Goal: Task Accomplishment & Management: Manage account settings

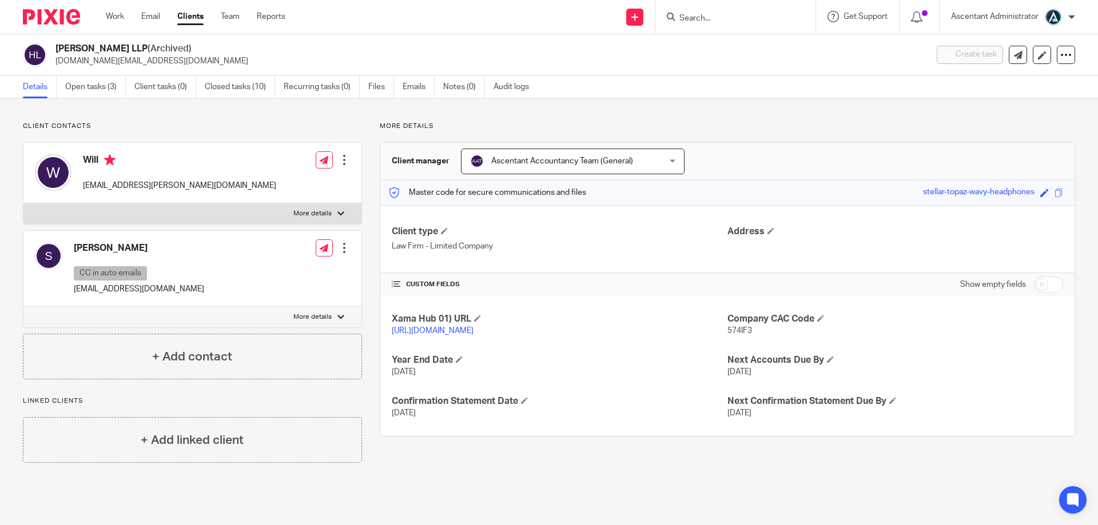
click at [723, 15] on input "Search" at bounding box center [729, 19] width 103 height 10
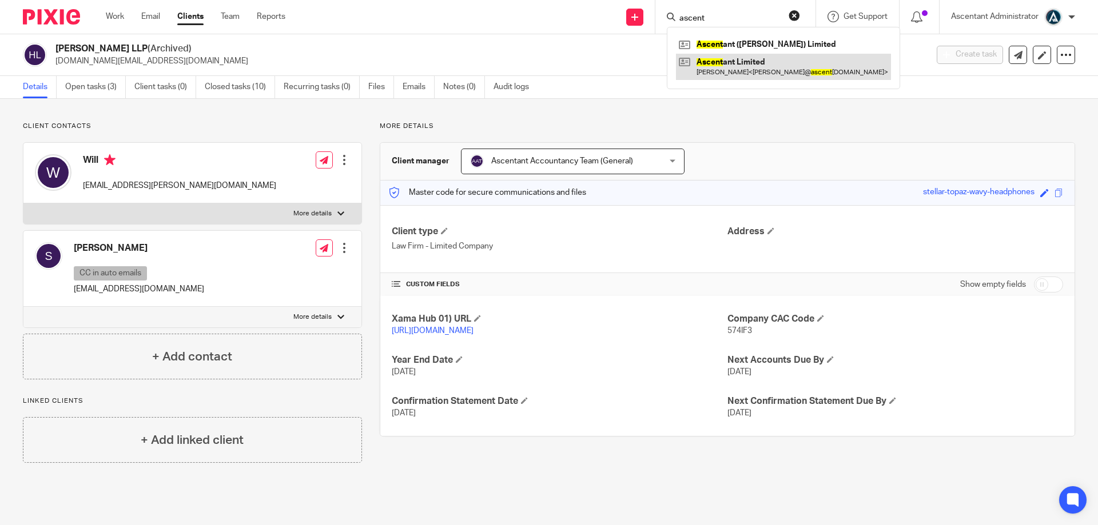
click at [737, 71] on link at bounding box center [783, 67] width 215 height 26
click at [737, 43] on link at bounding box center [783, 44] width 215 height 17
click at [736, 18] on input "ascent" at bounding box center [729, 19] width 103 height 10
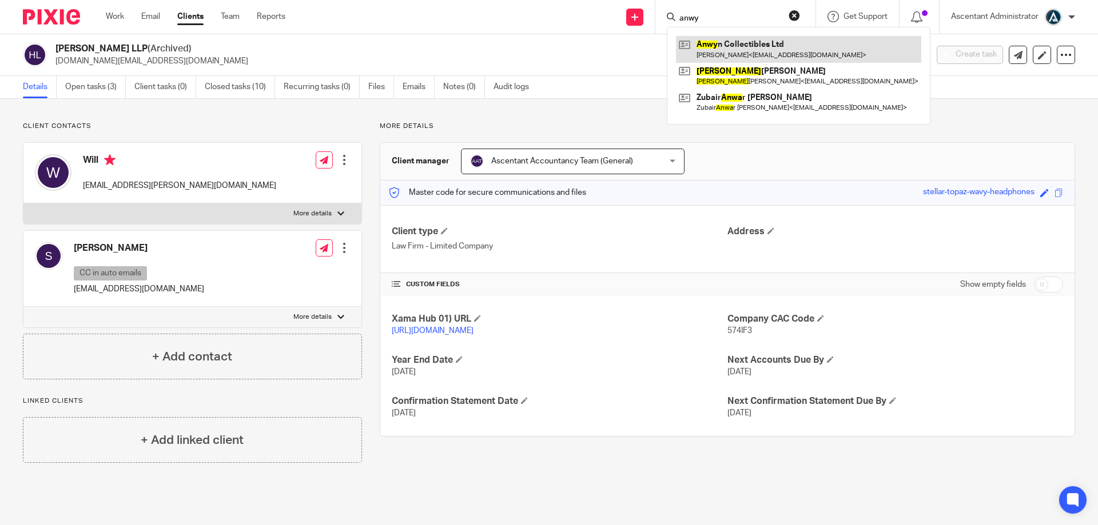
type input "anwy"
click at [732, 50] on link at bounding box center [798, 49] width 245 height 26
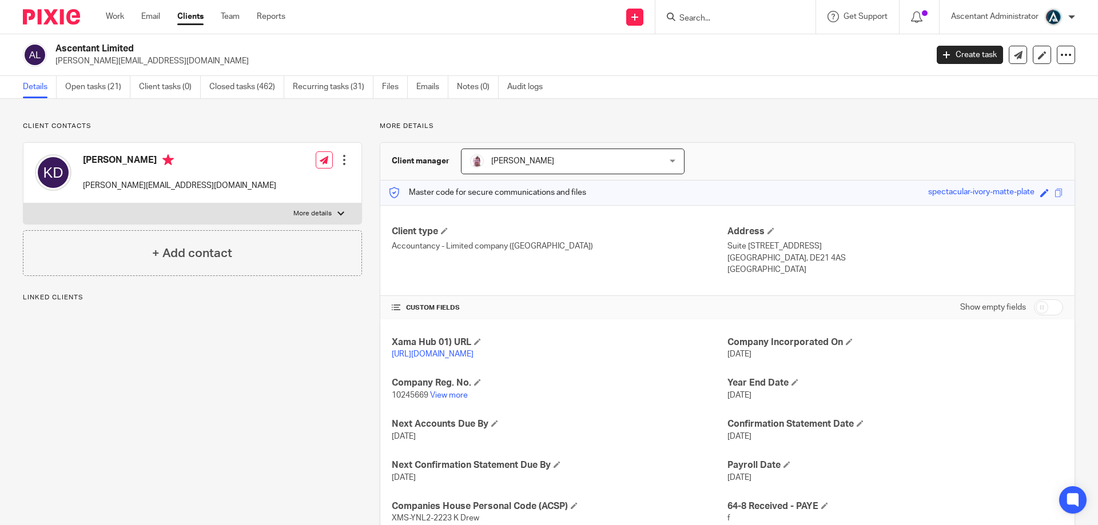
scroll to position [51, 0]
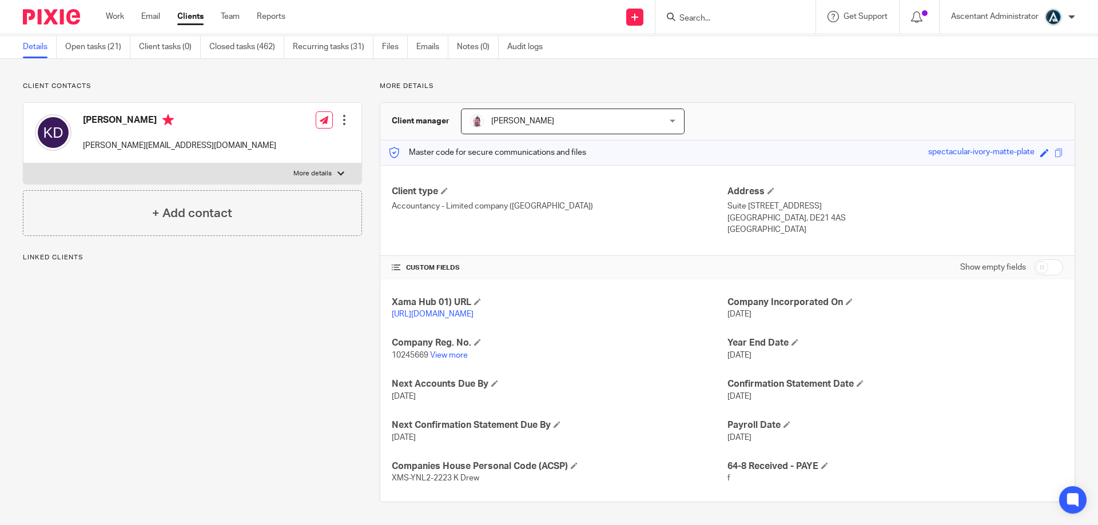
click at [1034, 260] on input "checkbox" at bounding box center [1048, 268] width 29 height 16
checkbox input "true"
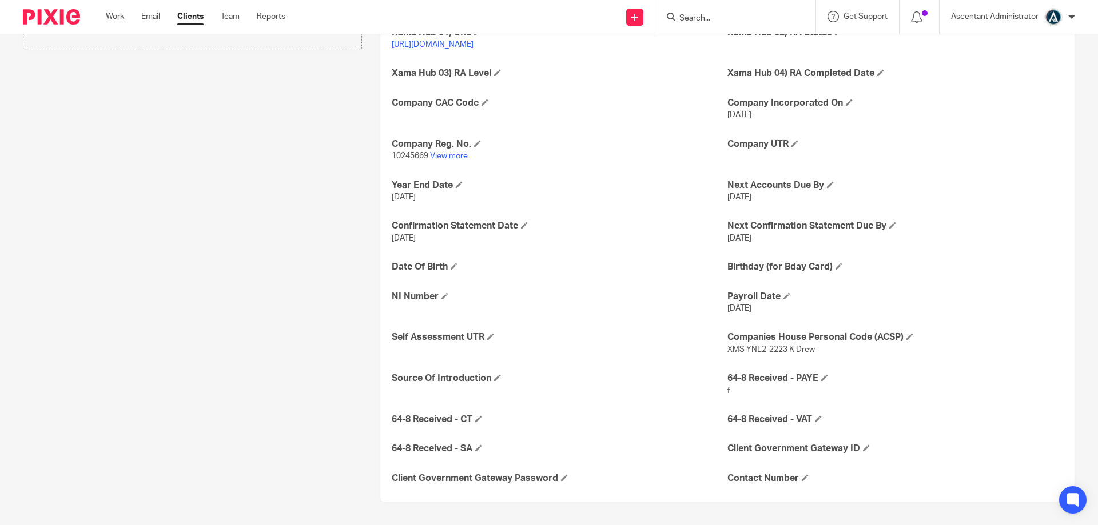
scroll to position [322, 0]
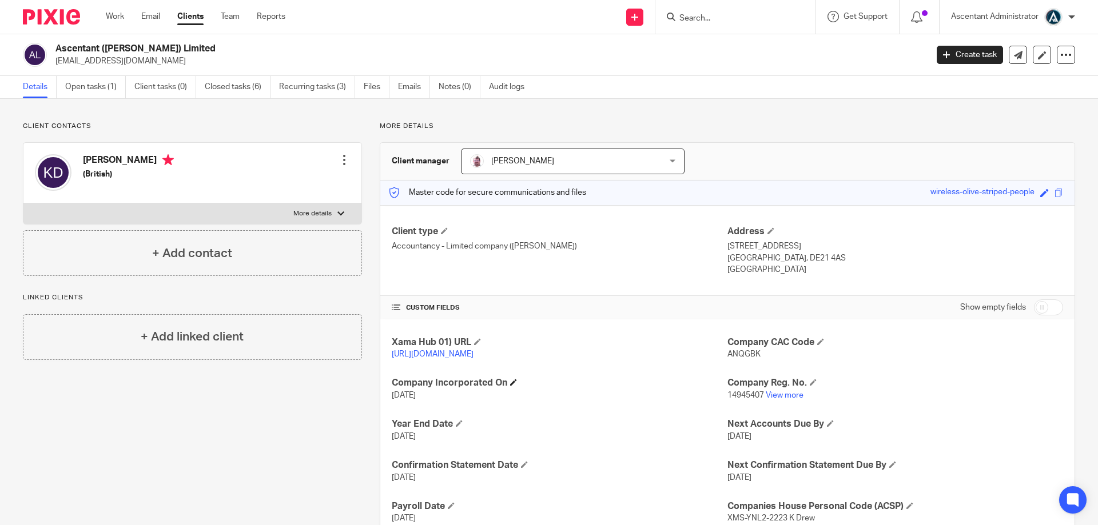
scroll to position [40, 0]
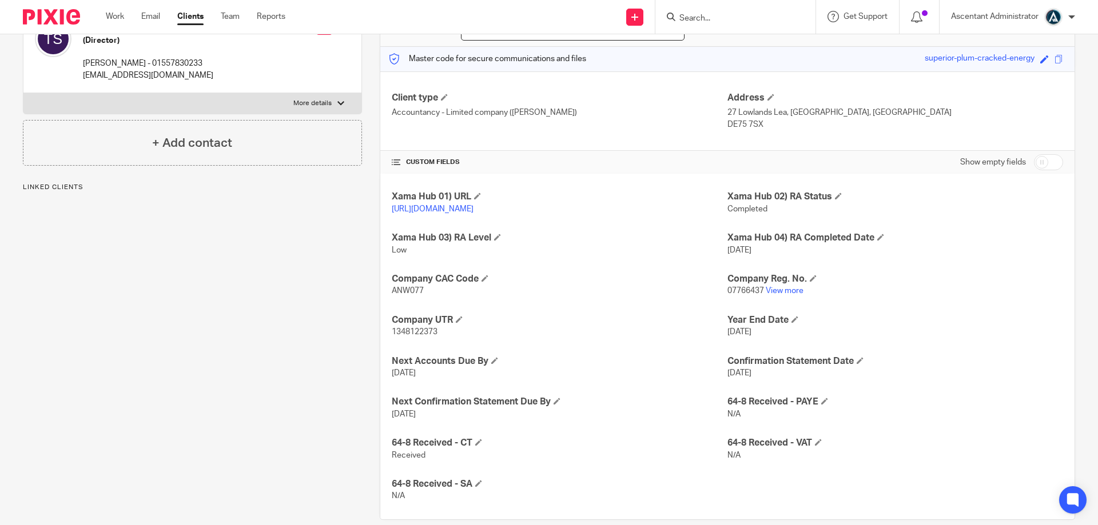
scroll to position [163, 0]
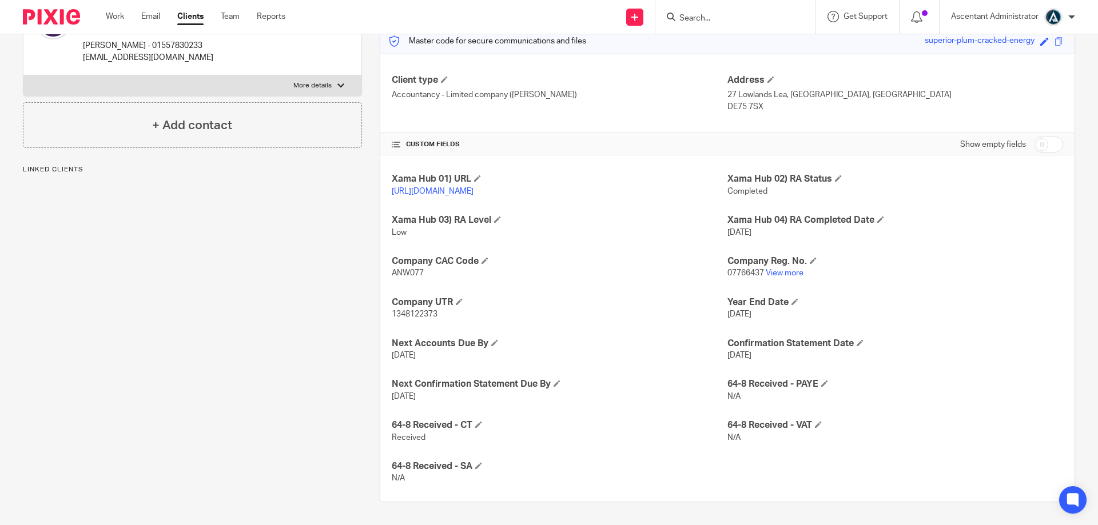
click at [1040, 137] on input "checkbox" at bounding box center [1048, 145] width 29 height 16
checkbox input "true"
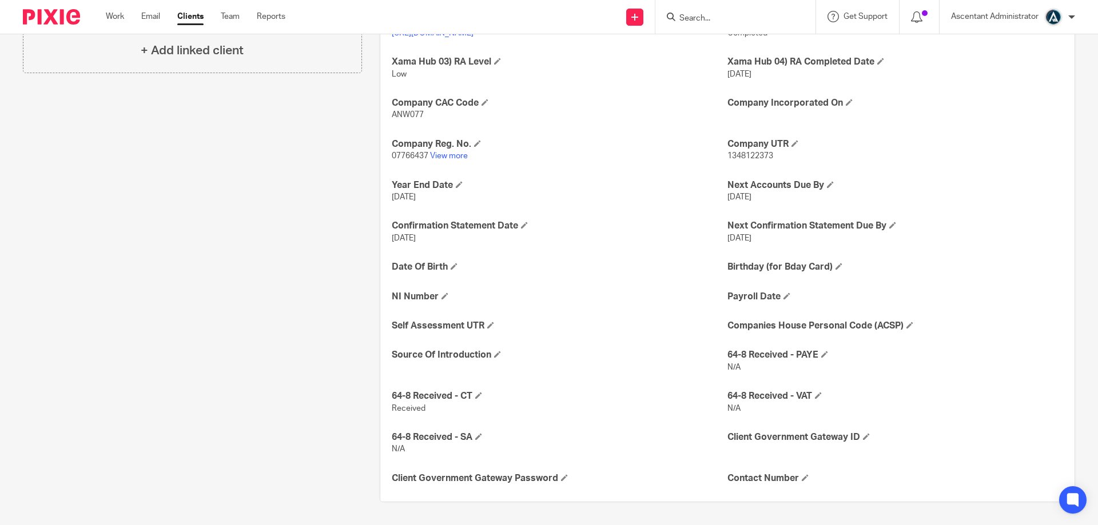
scroll to position [322, 0]
click at [905, 329] on h4 "Companies House Personal Code (ACSP)" at bounding box center [895, 326] width 336 height 12
click at [906, 325] on span at bounding box center [909, 325] width 7 height 7
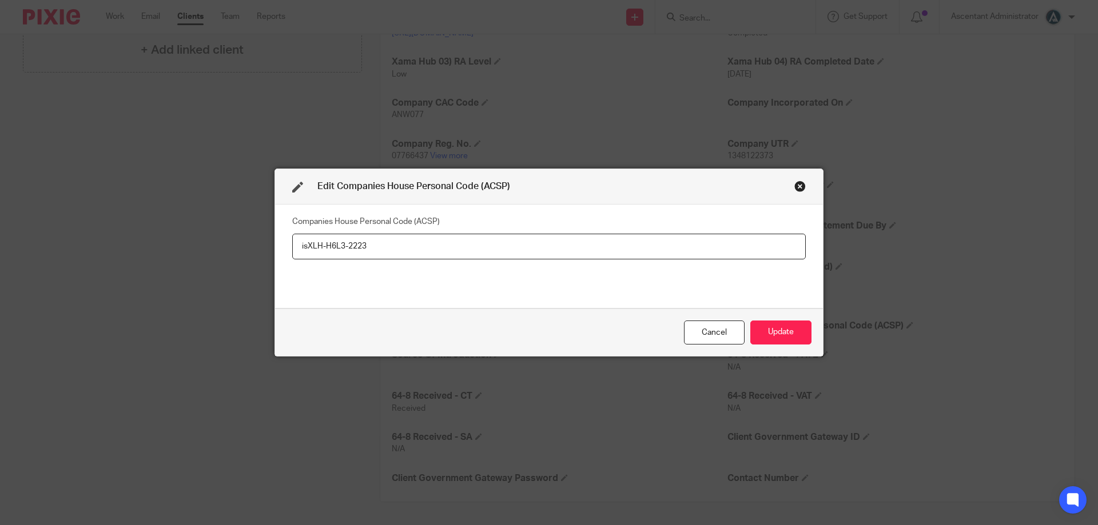
click at [300, 247] on input "isXLH-H6L3-2223" at bounding box center [548, 247] width 513 height 26
click at [387, 252] on input "XLH-H6L3-2223" at bounding box center [548, 247] width 513 height 26
type input "XLH-H6L3-2223 Trevor"
click at [783, 322] on button "Update" at bounding box center [780, 333] width 61 height 25
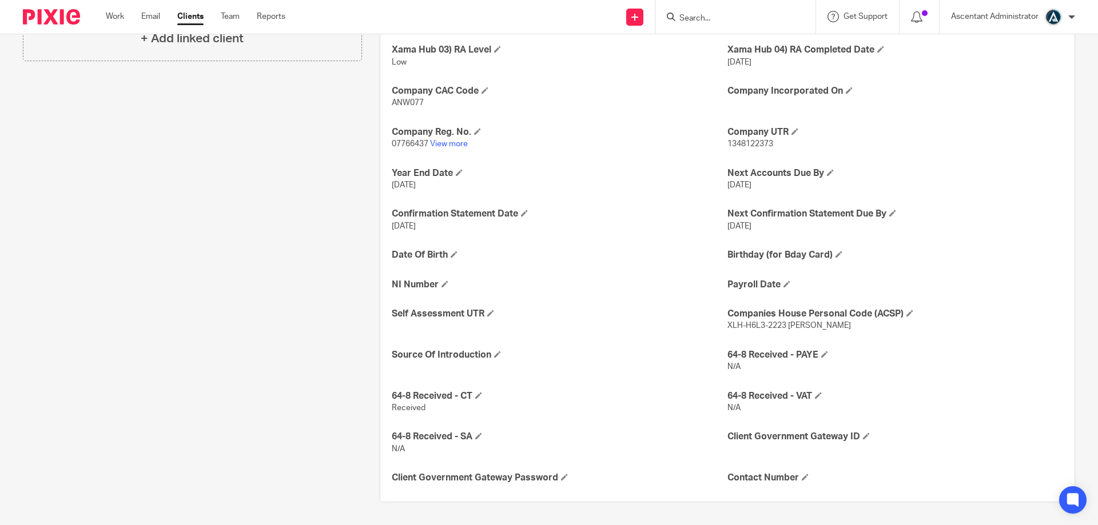
click at [707, 17] on input "Search" at bounding box center [729, 19] width 103 height 10
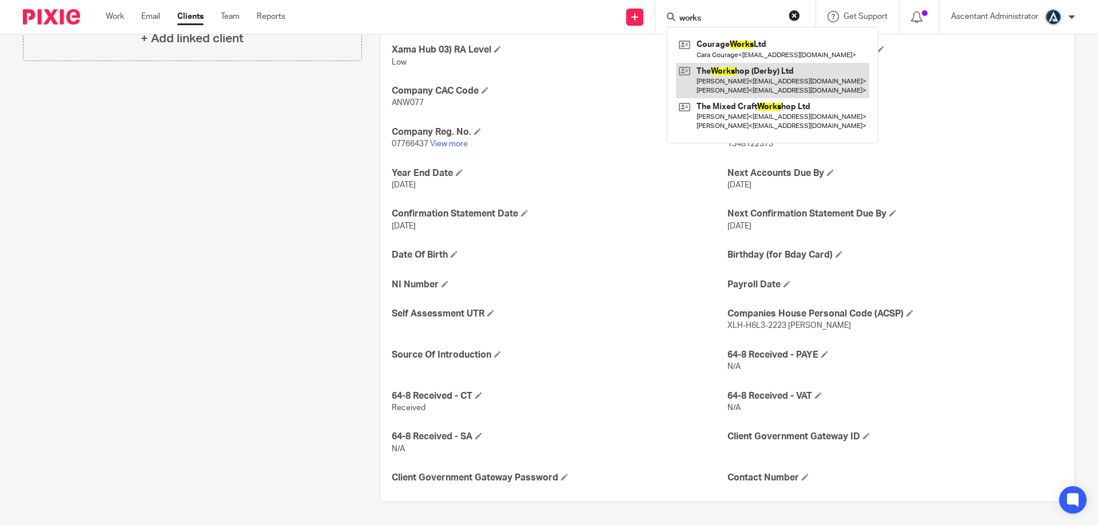
type input "works"
click at [767, 78] on link at bounding box center [772, 80] width 193 height 35
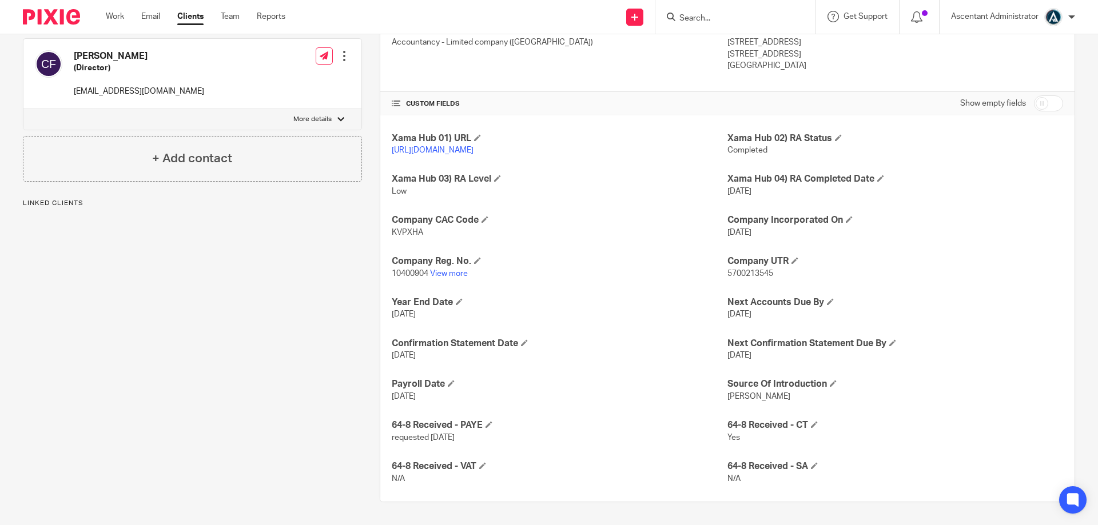
scroll to position [216, 0]
click at [1035, 95] on input "checkbox" at bounding box center [1048, 103] width 29 height 16
checkbox input "true"
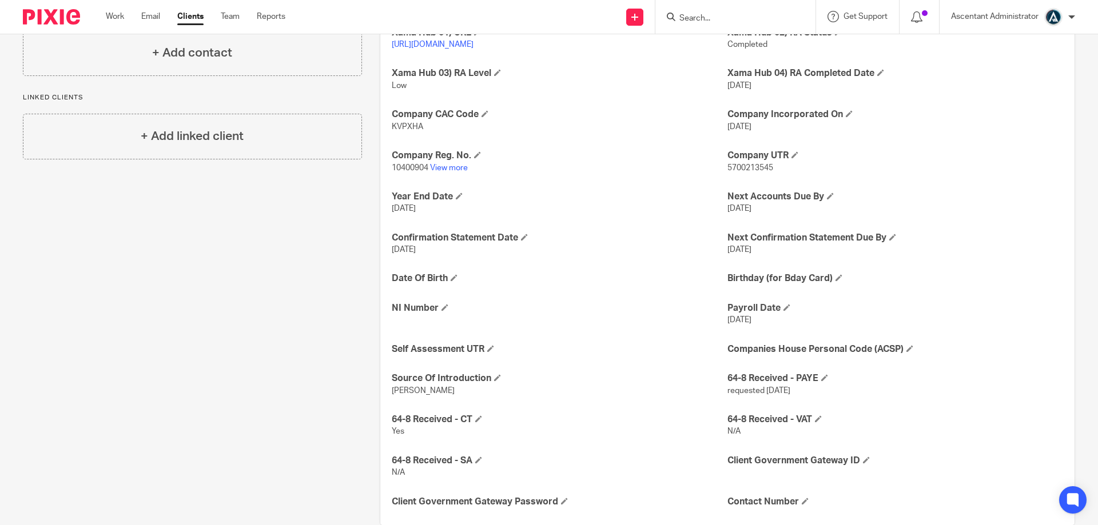
scroll to position [311, 0]
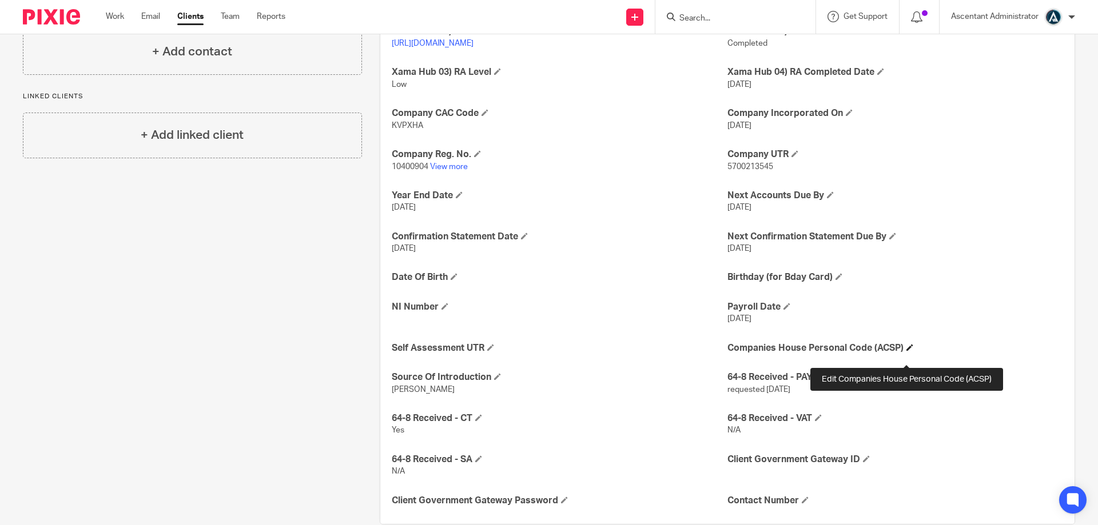
click at [906, 351] on span at bounding box center [909, 347] width 7 height 7
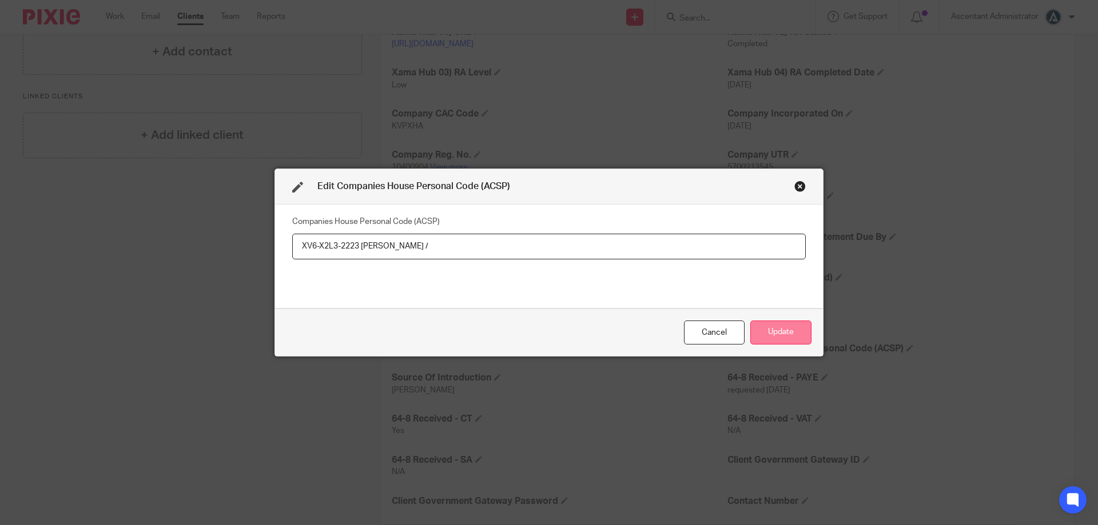
type input "XV6-X2L3-2223 Cav Slater /"
click at [770, 330] on button "Update" at bounding box center [780, 333] width 61 height 25
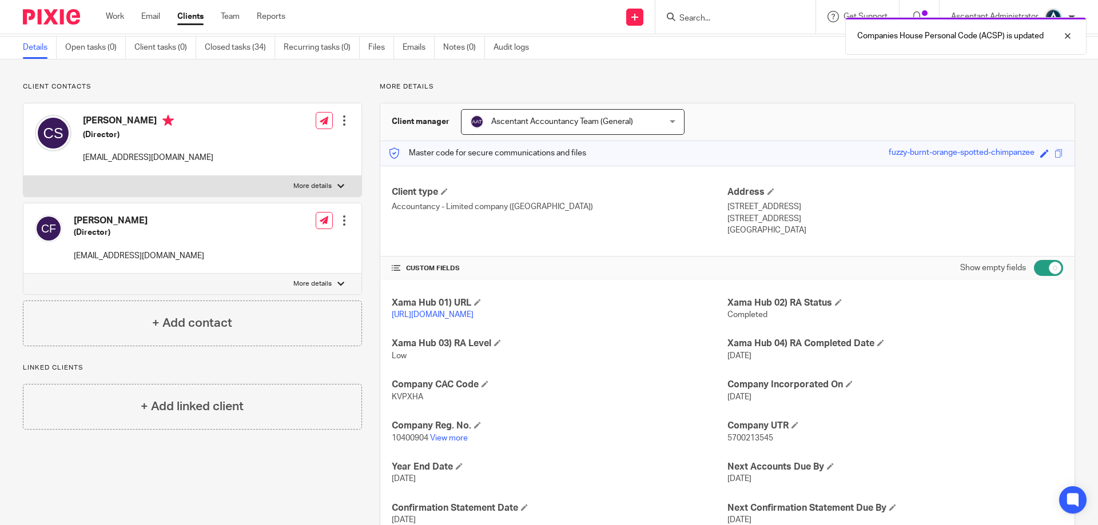
scroll to position [25, 0]
